Goal: Check status: Check status

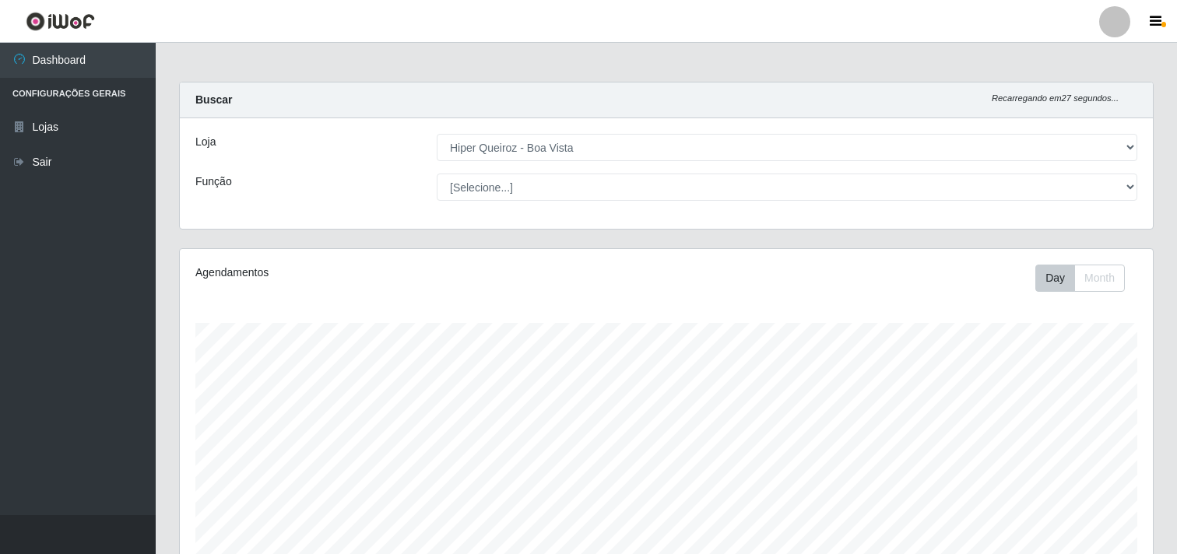
select select "514"
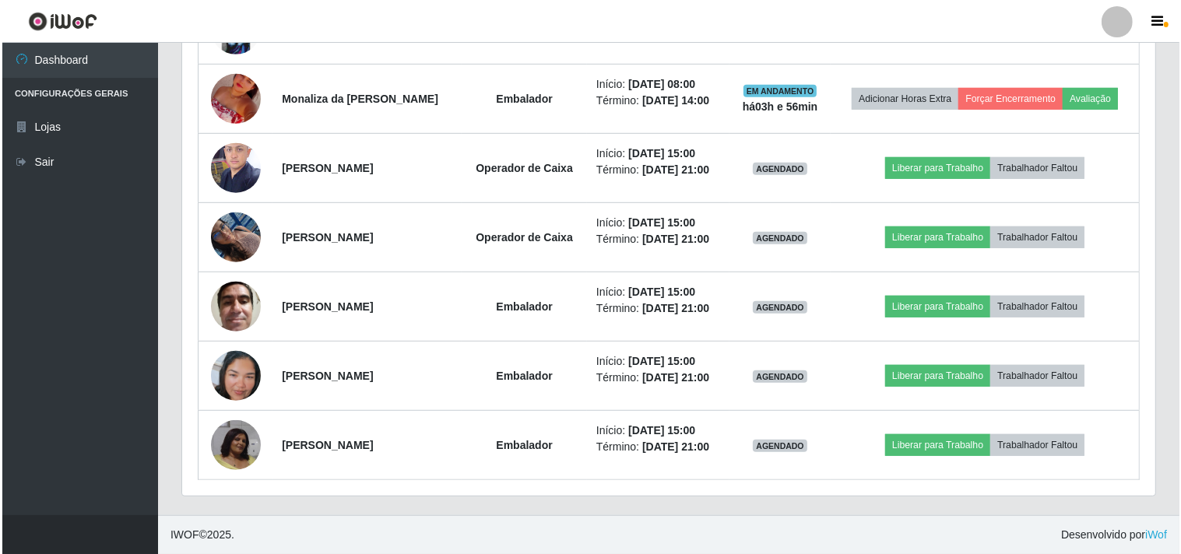
scroll to position [322, 973]
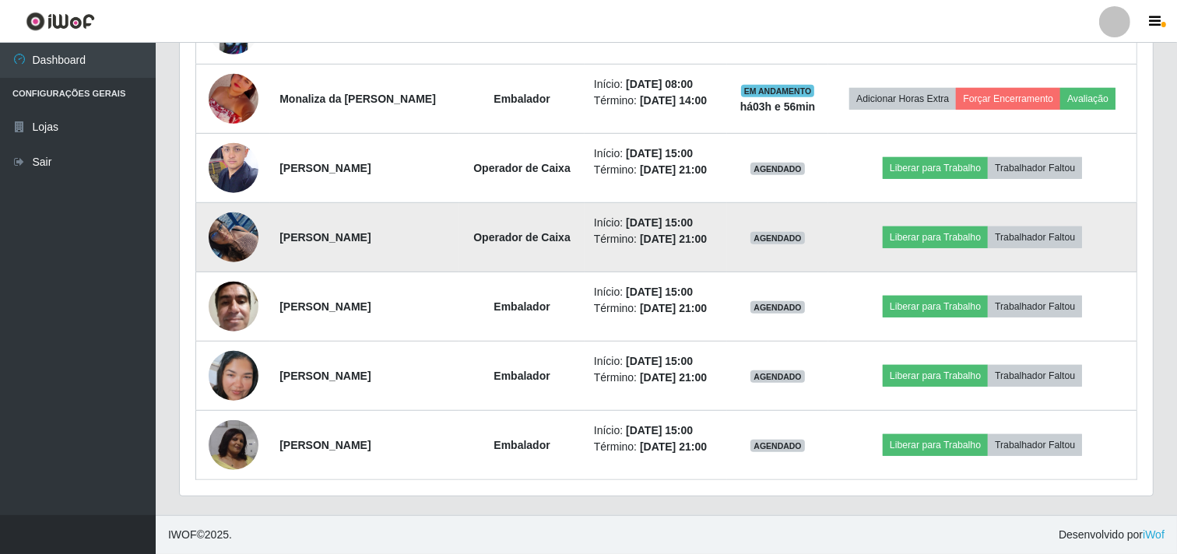
click at [223, 232] on img at bounding box center [234, 237] width 50 height 66
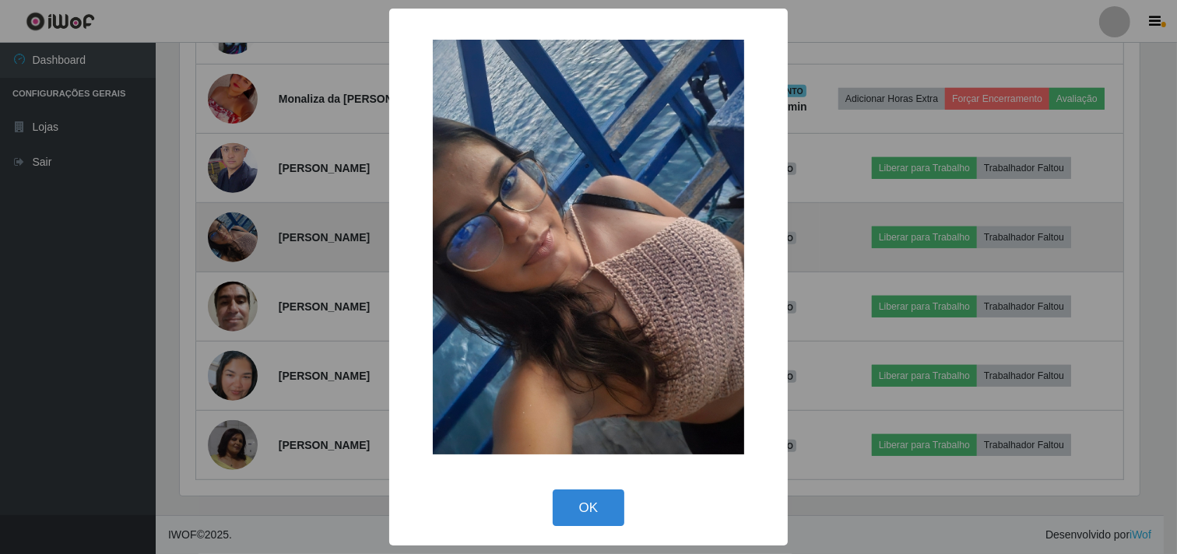
scroll to position [322, 963]
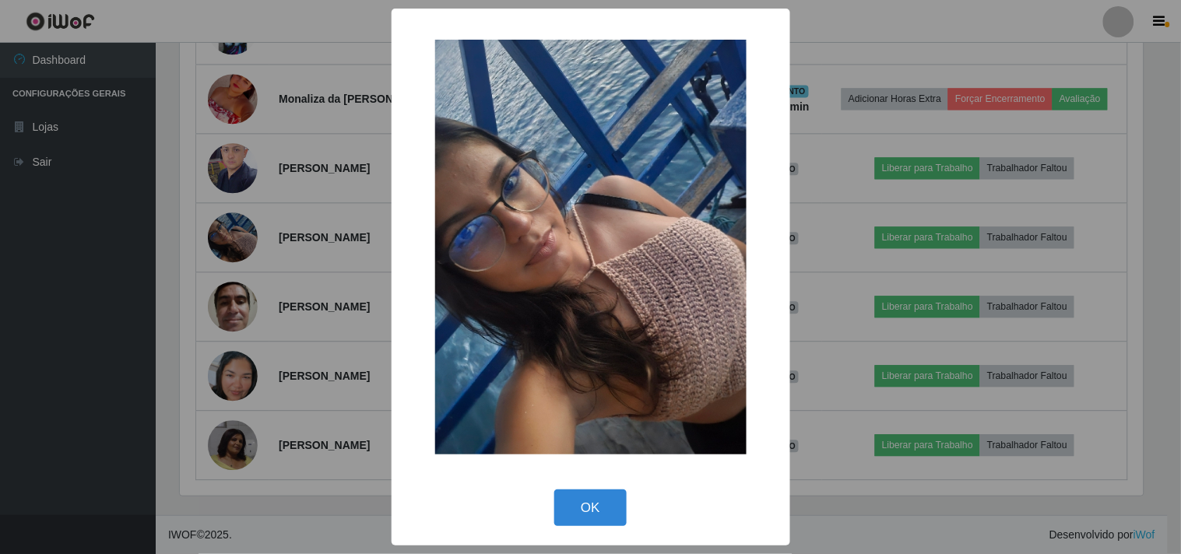
click at [271, 208] on div "× OK Cancel" at bounding box center [590, 277] width 1181 height 554
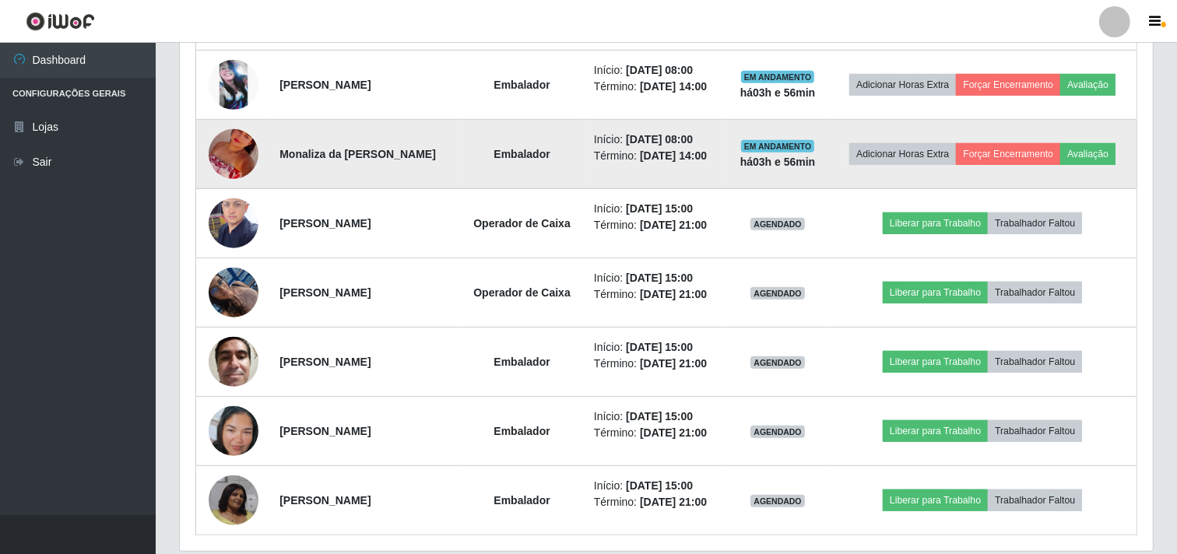
scroll to position [740, 0]
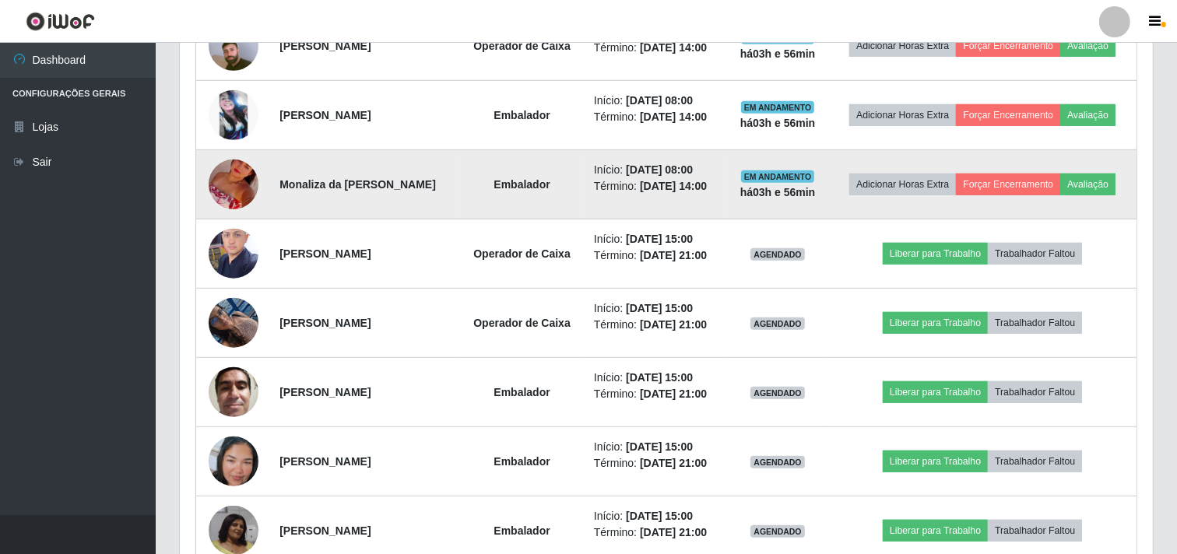
click at [239, 202] on img at bounding box center [234, 184] width 50 height 89
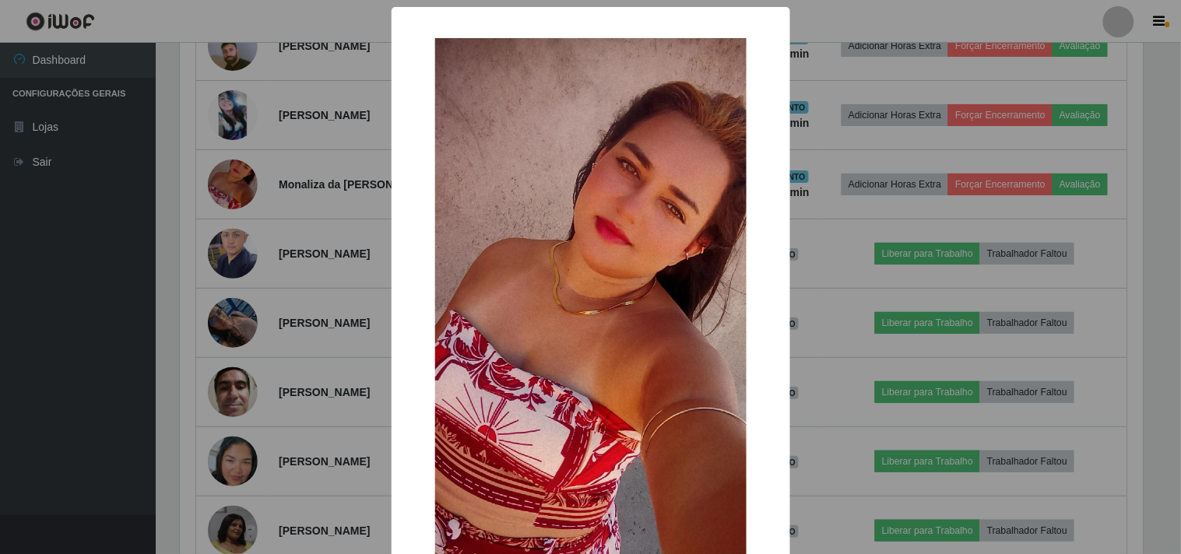
click at [244, 210] on div "× OK Cancel" at bounding box center [590, 277] width 1181 height 554
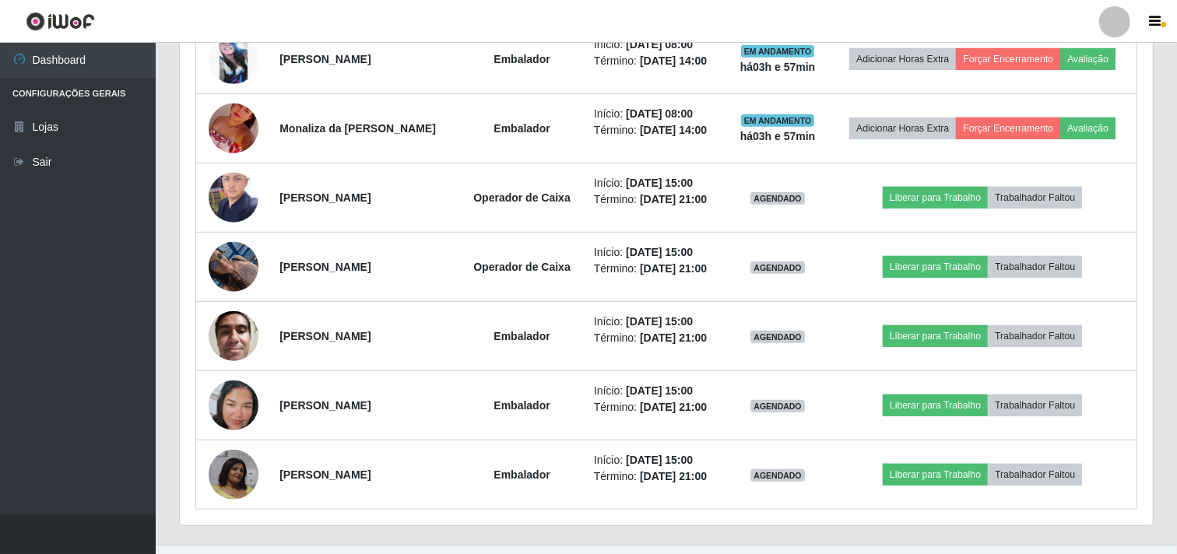
scroll to position [827, 0]
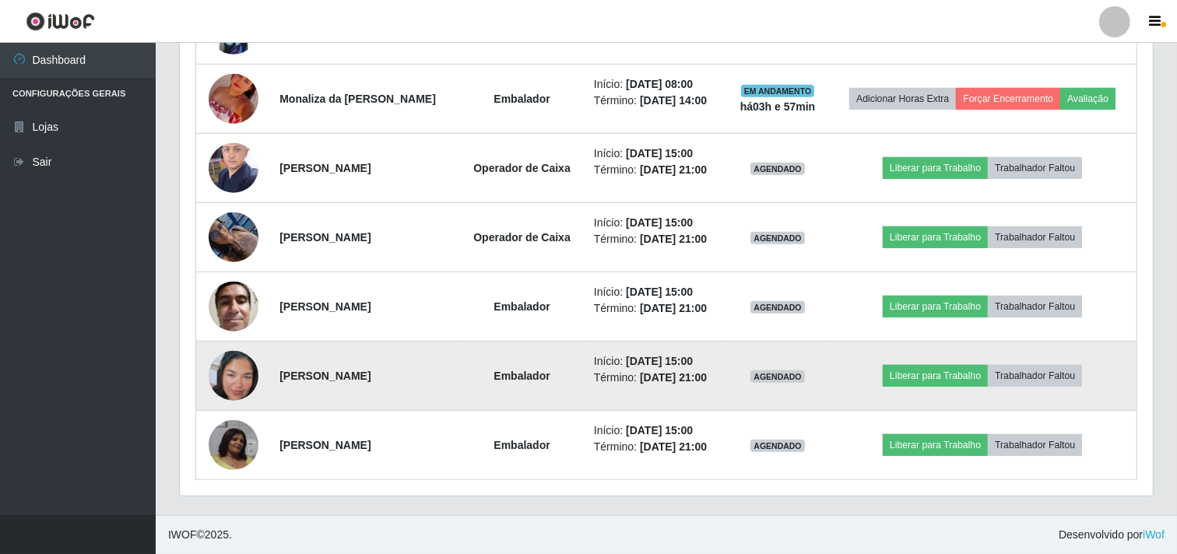
click at [228, 394] on img at bounding box center [234, 376] width 50 height 89
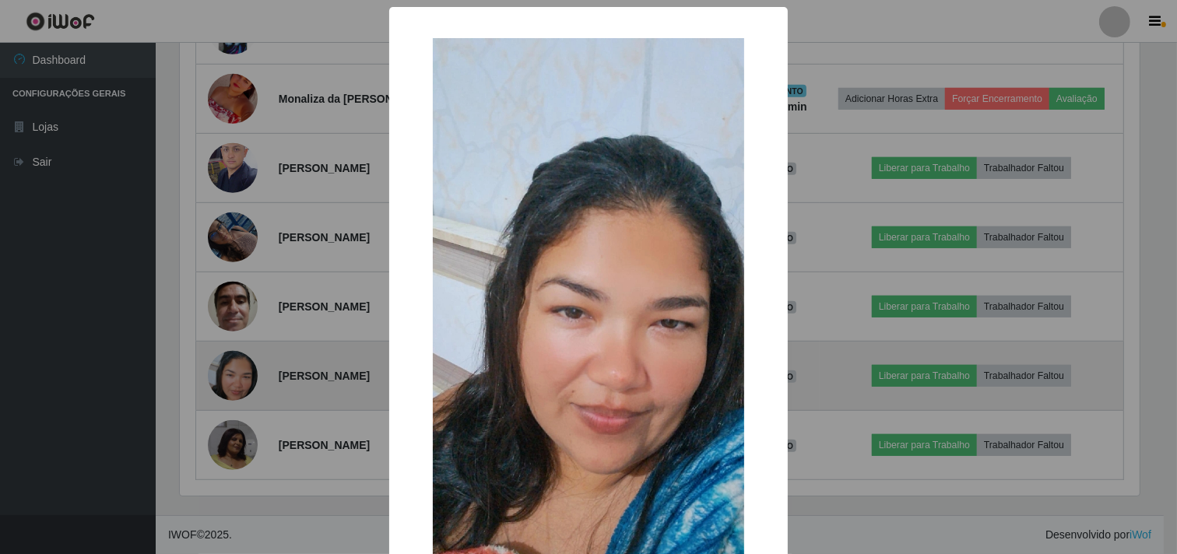
scroll to position [322, 963]
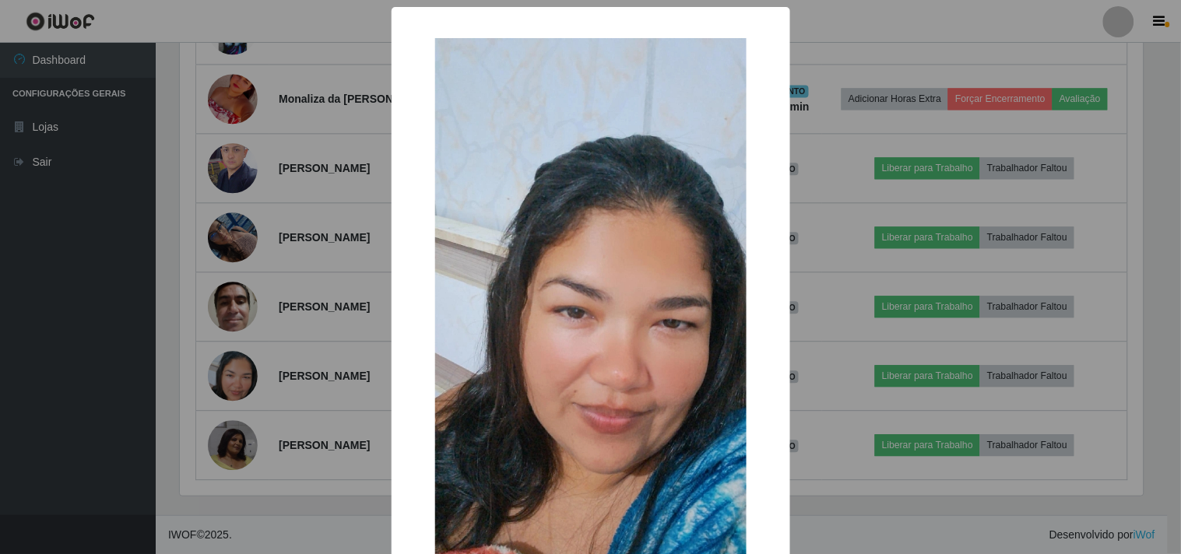
click at [244, 380] on div "× OK Cancel" at bounding box center [590, 277] width 1181 height 554
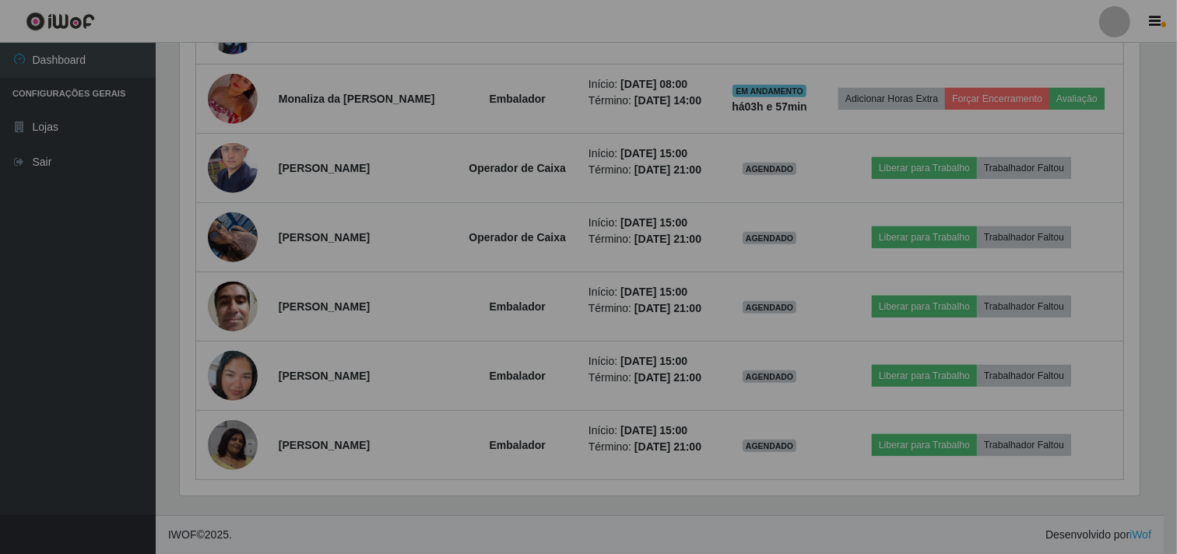
scroll to position [322, 973]
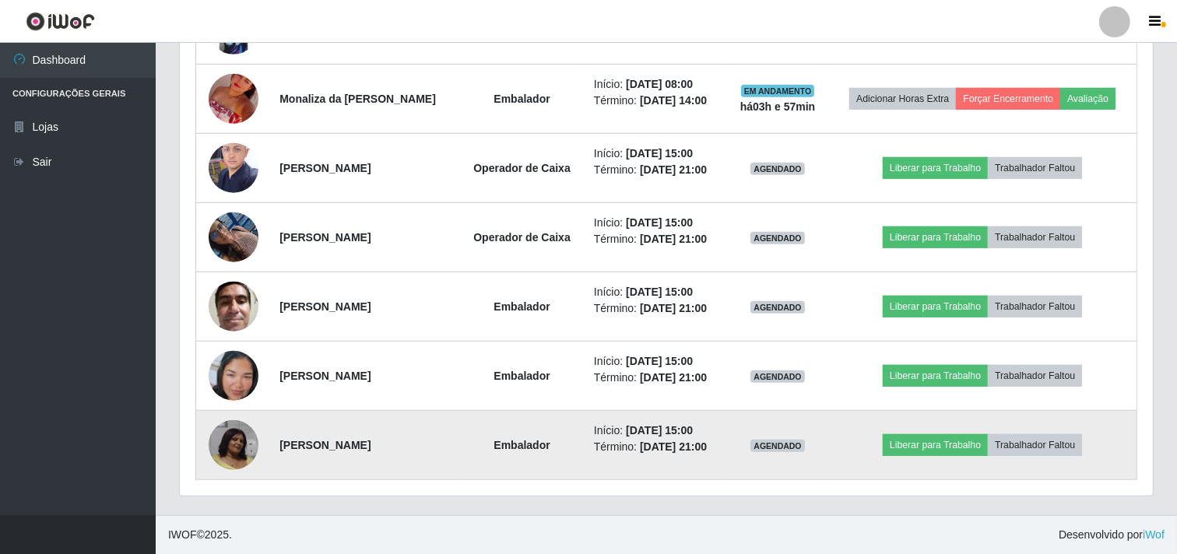
click at [231, 440] on img at bounding box center [234, 445] width 50 height 50
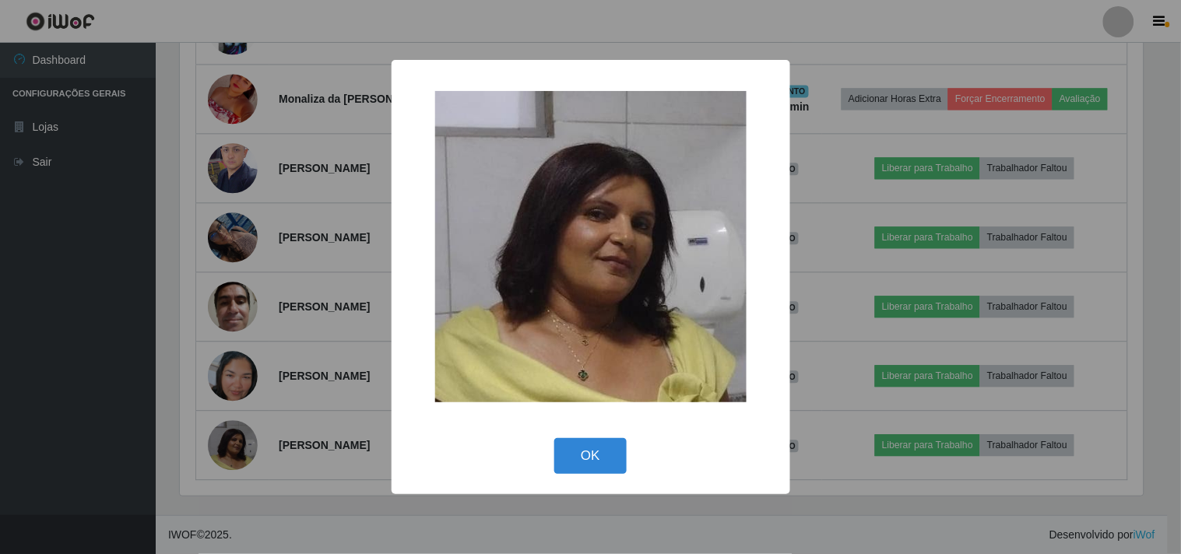
click at [298, 307] on div "× OK Cancel" at bounding box center [590, 277] width 1181 height 554
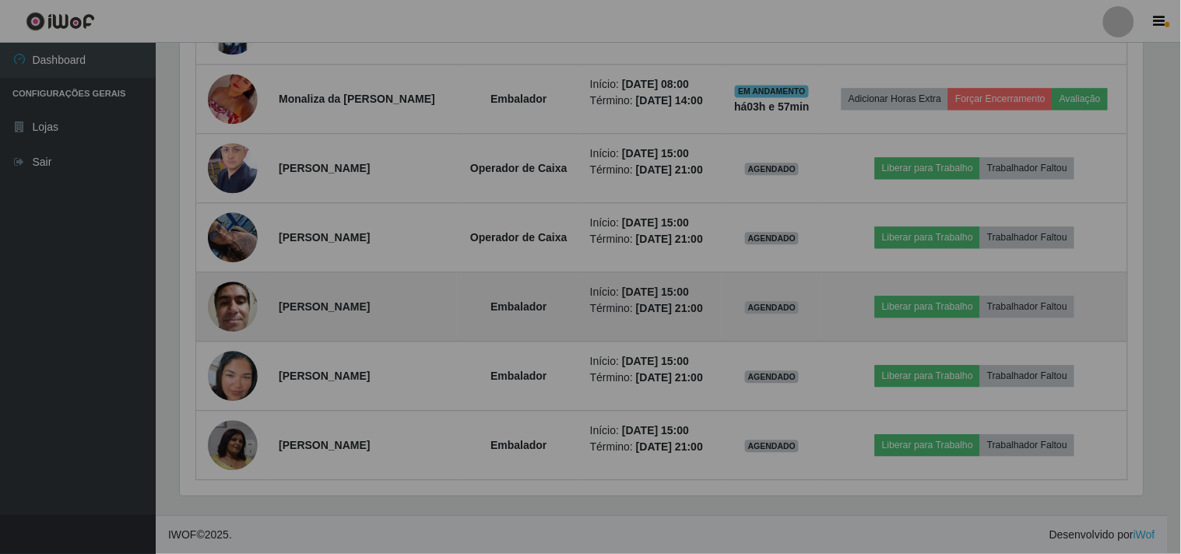
scroll to position [322, 973]
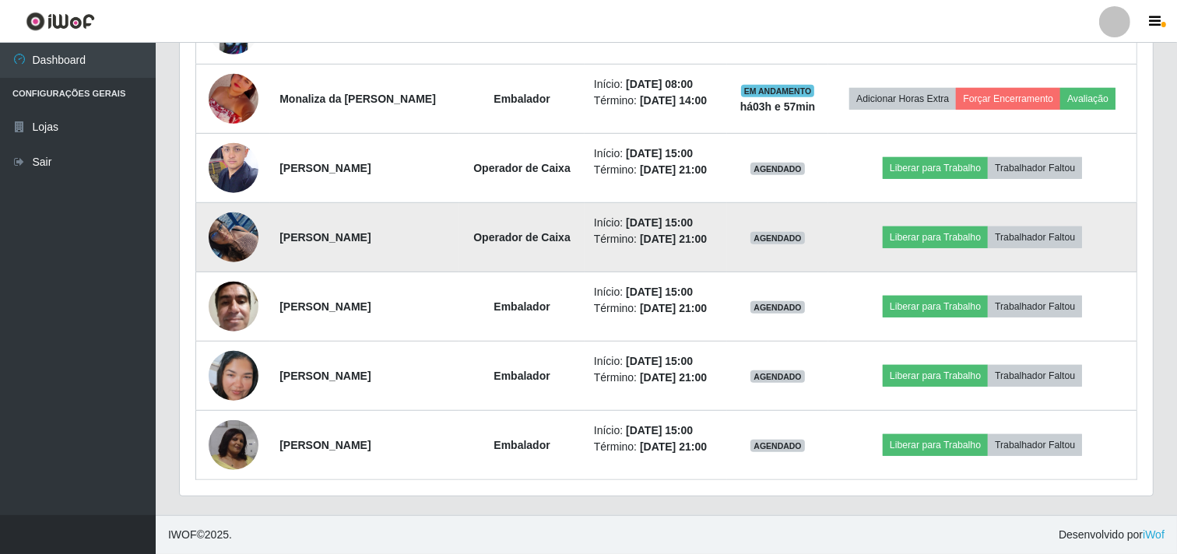
click at [220, 244] on img at bounding box center [234, 237] width 50 height 66
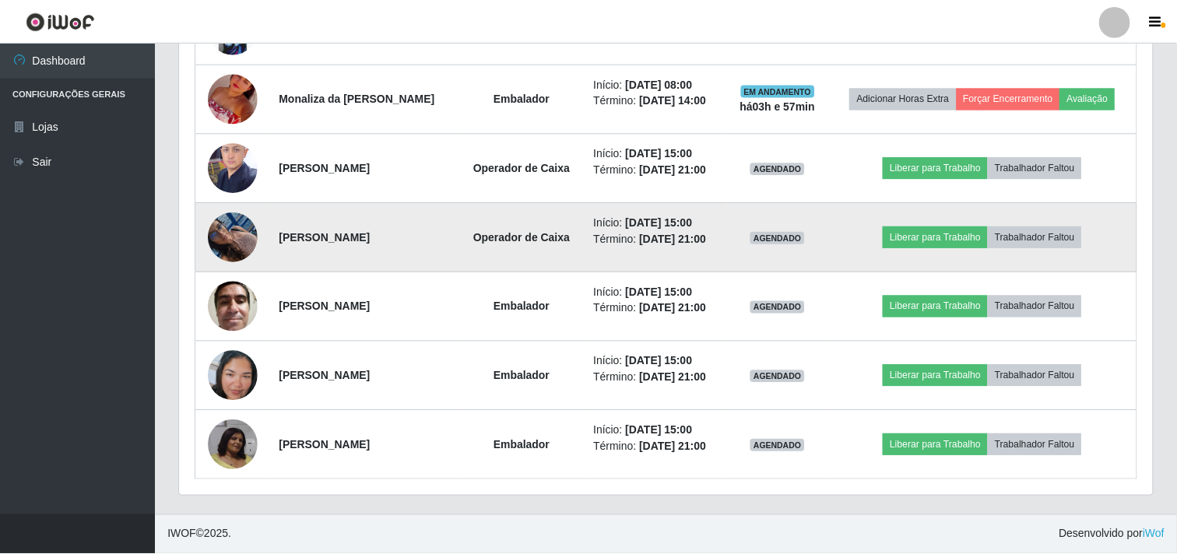
scroll to position [322, 963]
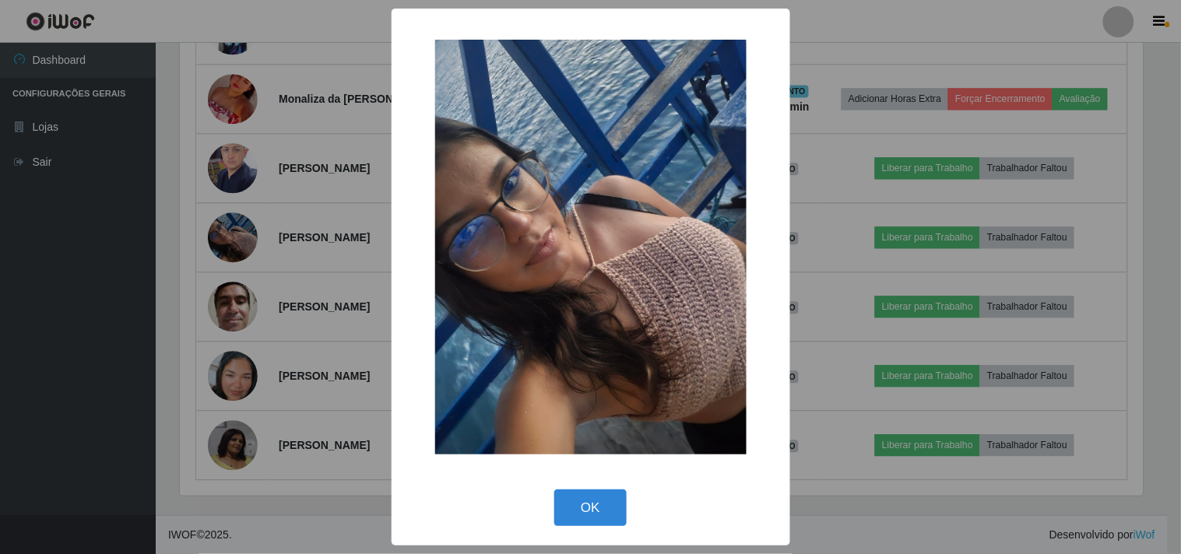
click at [244, 229] on div "× OK Cancel" at bounding box center [590, 277] width 1181 height 554
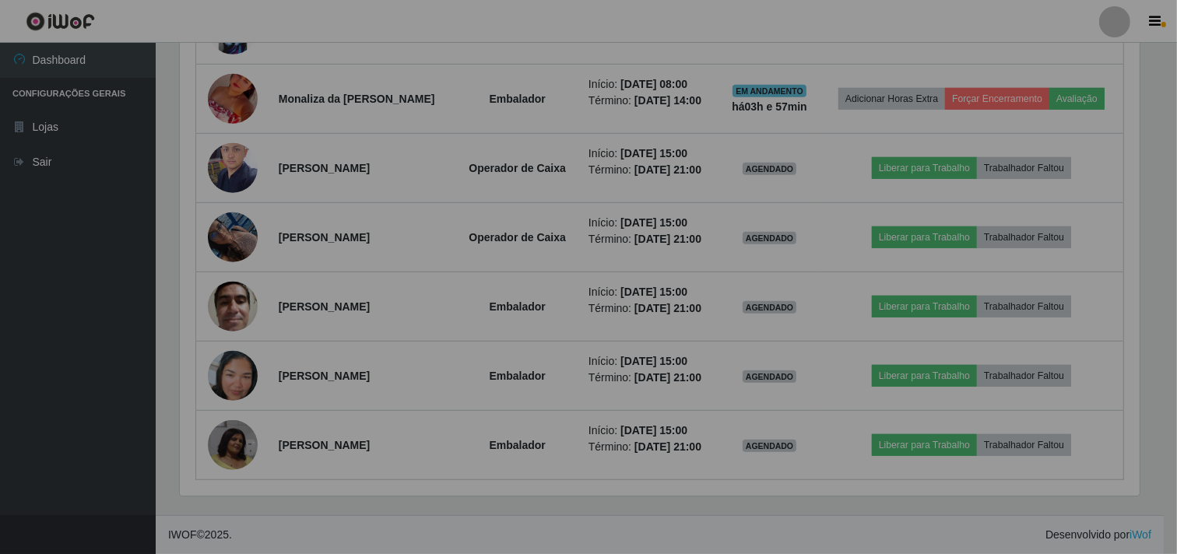
scroll to position [322, 973]
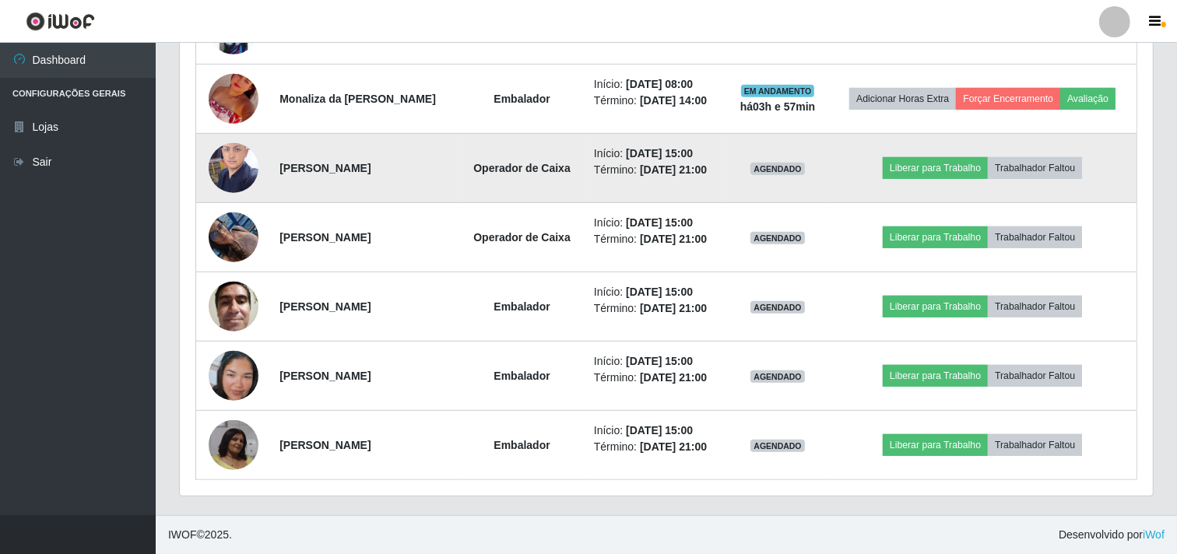
click at [236, 172] on img at bounding box center [234, 168] width 50 height 66
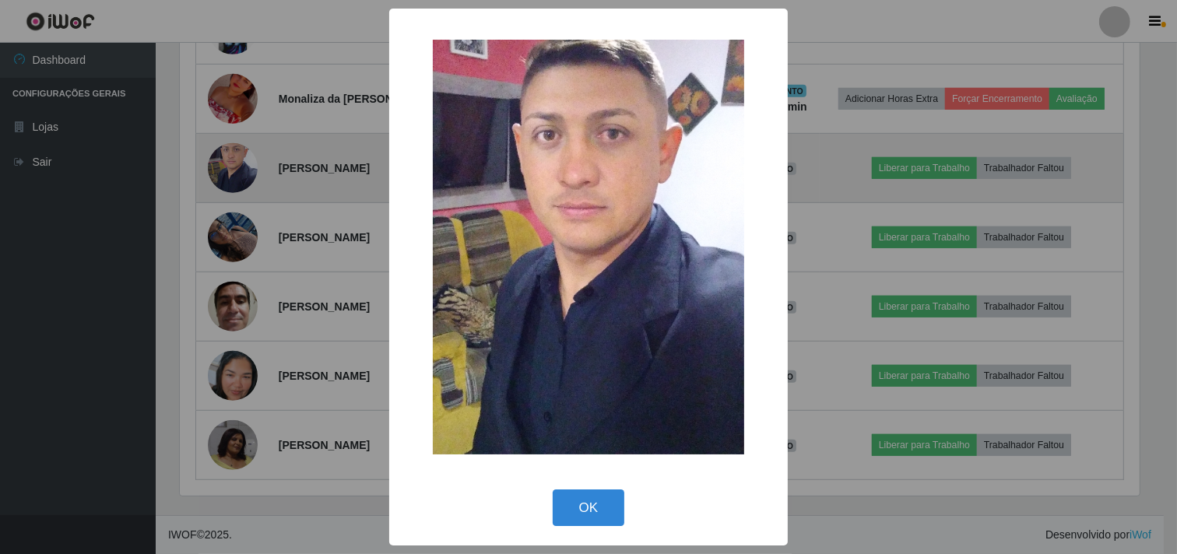
scroll to position [322, 963]
click at [236, 172] on div "× OK Cancel" at bounding box center [590, 277] width 1181 height 554
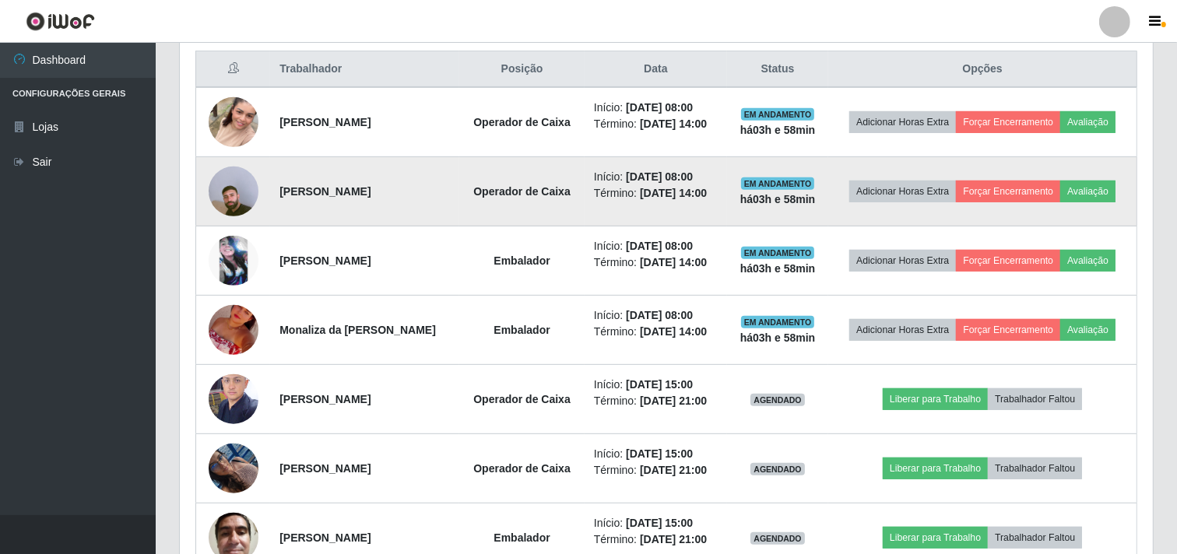
scroll to position [827, 0]
